Goal: Task Accomplishment & Management: Manage account settings

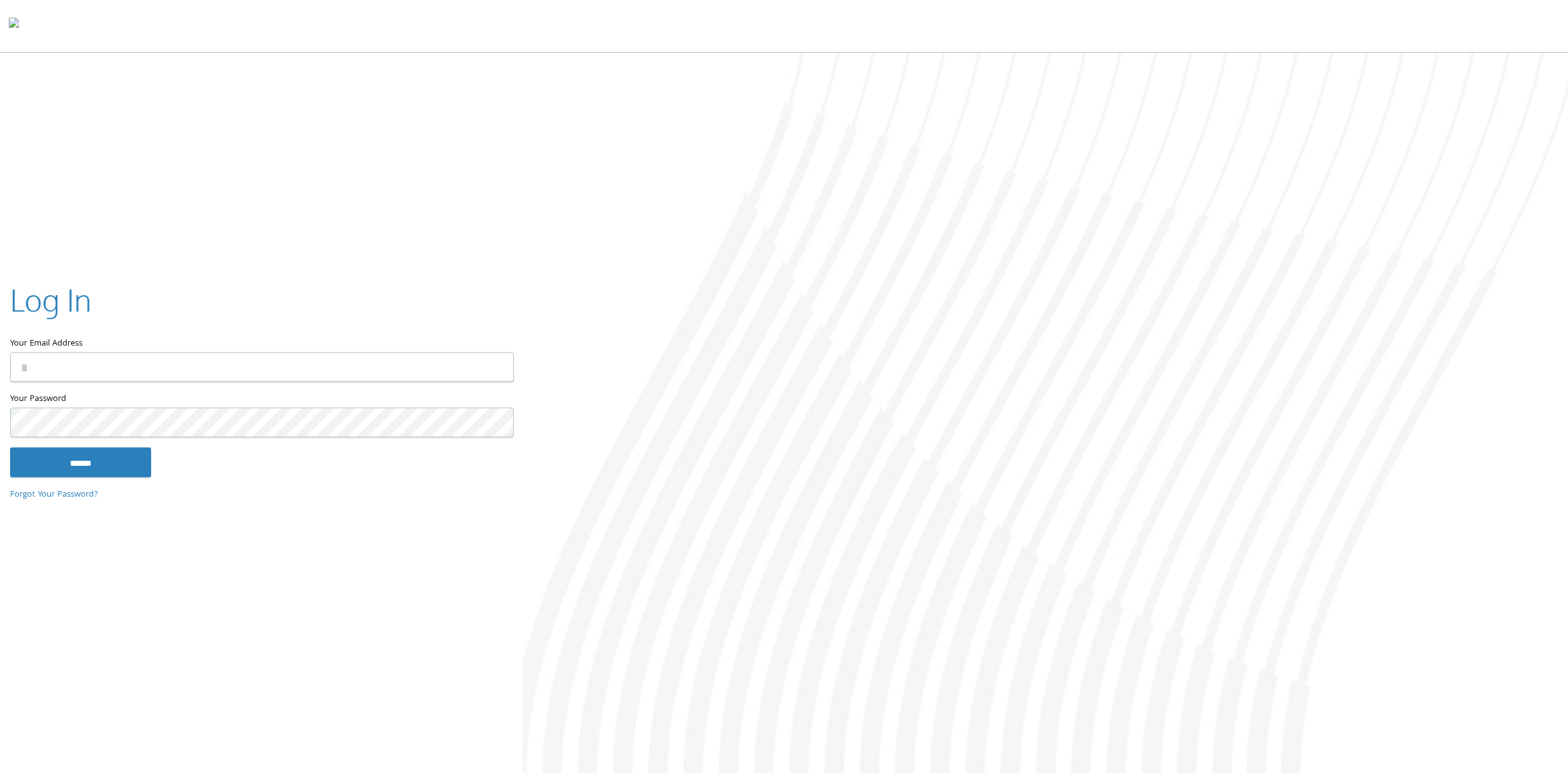
type input "**********"
click at [65, 468] on input "******" at bounding box center [80, 463] width 141 height 30
type input "**********"
click at [121, 448] on input "******" at bounding box center [80, 460] width 141 height 30
